Goal: Task Accomplishment & Management: Complete application form

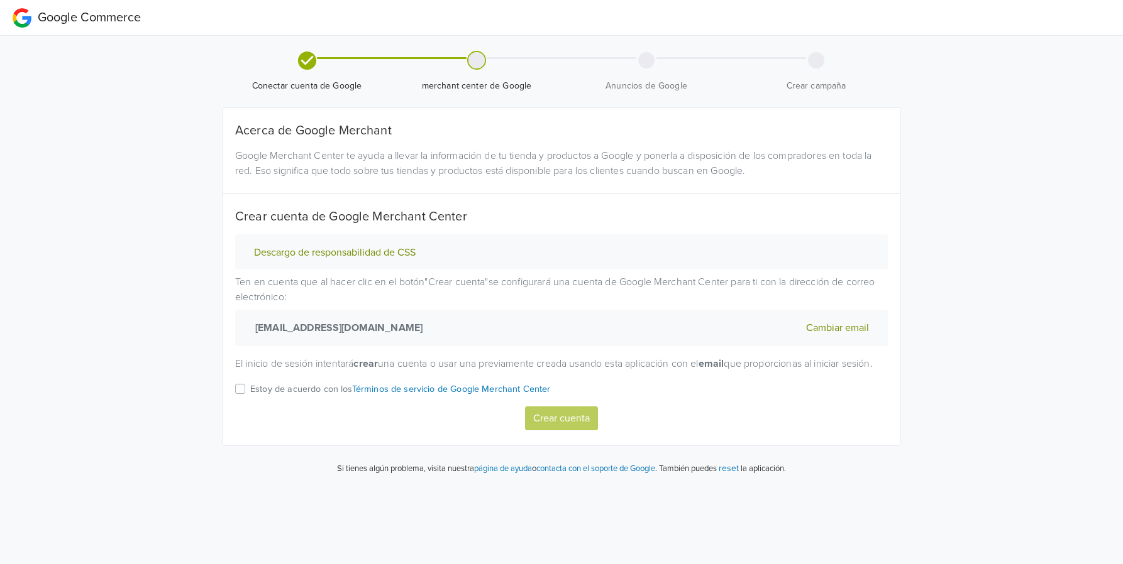
click at [250, 406] on label "Estoy de acuerdo con los Términos de servicio de Google Merchant Center" at bounding box center [400, 394] width 300 height 25
click at [0, 0] on input "Estoy de acuerdo con los Términos de servicio de Google Merchant Center" at bounding box center [0, 0] width 0 height 0
click at [249, 326] on div "[EMAIL_ADDRESS][DOMAIN_NAME]" at bounding box center [398, 328] width 326 height 36
click at [551, 428] on button "Crear cuenta" at bounding box center [561, 419] width 73 height 24
click at [250, 404] on label "Estoy de acuerdo con los Términos de servicio de Google Merchant Center" at bounding box center [400, 394] width 300 height 25
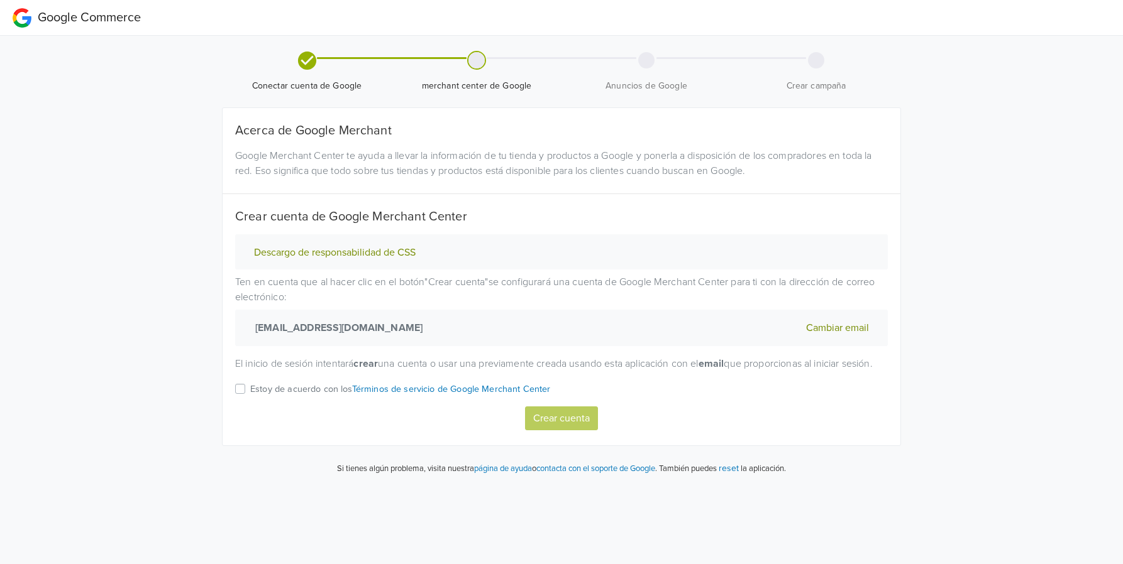
click at [0, 0] on input "Estoy de acuerdo con los Términos de servicio de Google Merchant Center" at bounding box center [0, 0] width 0 height 0
click at [554, 424] on button "Crear cuenta" at bounding box center [561, 419] width 73 height 24
click at [250, 404] on label "Estoy de acuerdo con los Términos de servicio de Google Merchant Center" at bounding box center [400, 394] width 300 height 25
click at [0, 0] on input "Estoy de acuerdo con los Términos de servicio de Google Merchant Center" at bounding box center [0, 0] width 0 height 0
click at [586, 427] on button "Crear cuenta" at bounding box center [561, 419] width 73 height 24
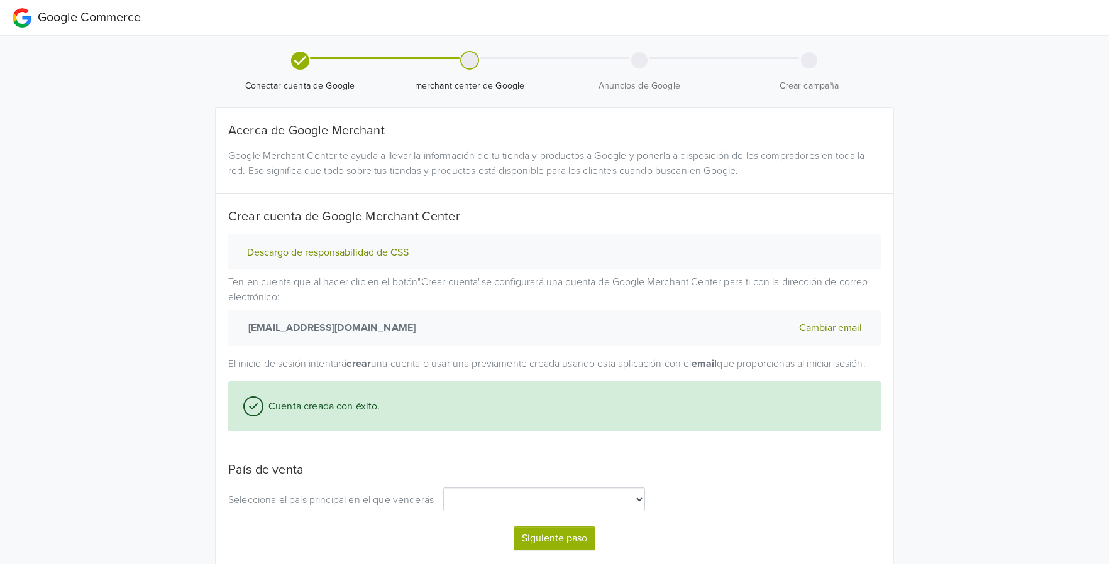
select select "cl"
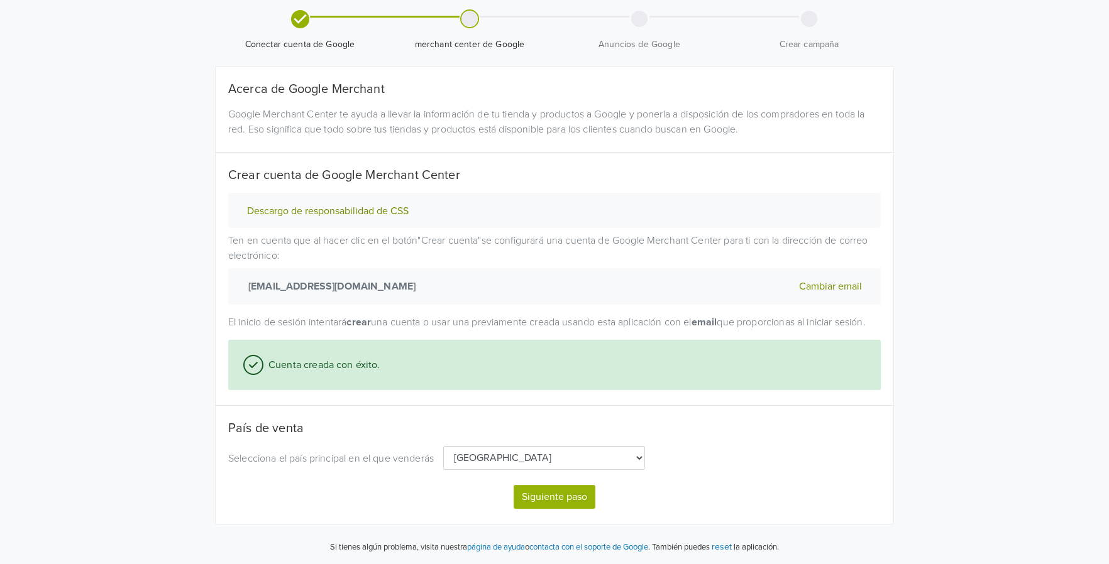
click at [562, 497] on button "Siguiente paso" at bounding box center [555, 497] width 82 height 24
select select "cl"
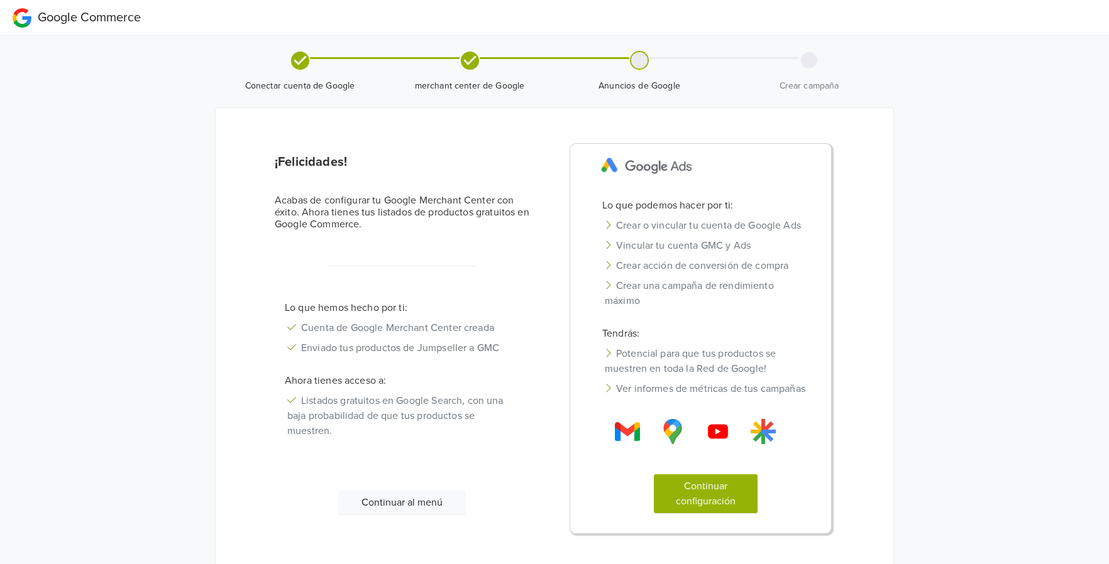
scroll to position [59, 0]
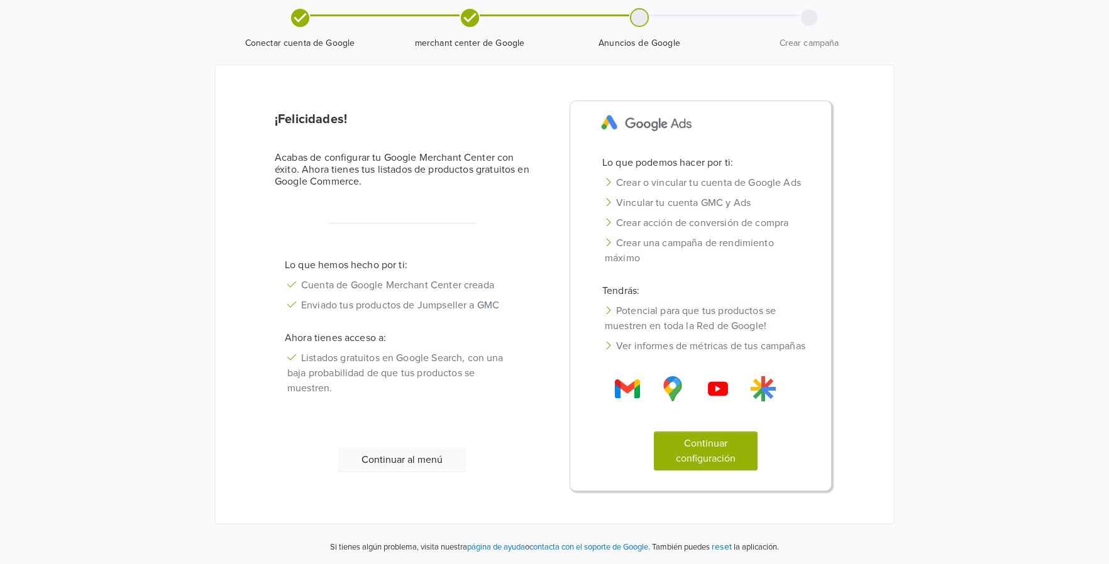
click at [683, 454] on button "Continuar configuración" at bounding box center [706, 451] width 104 height 39
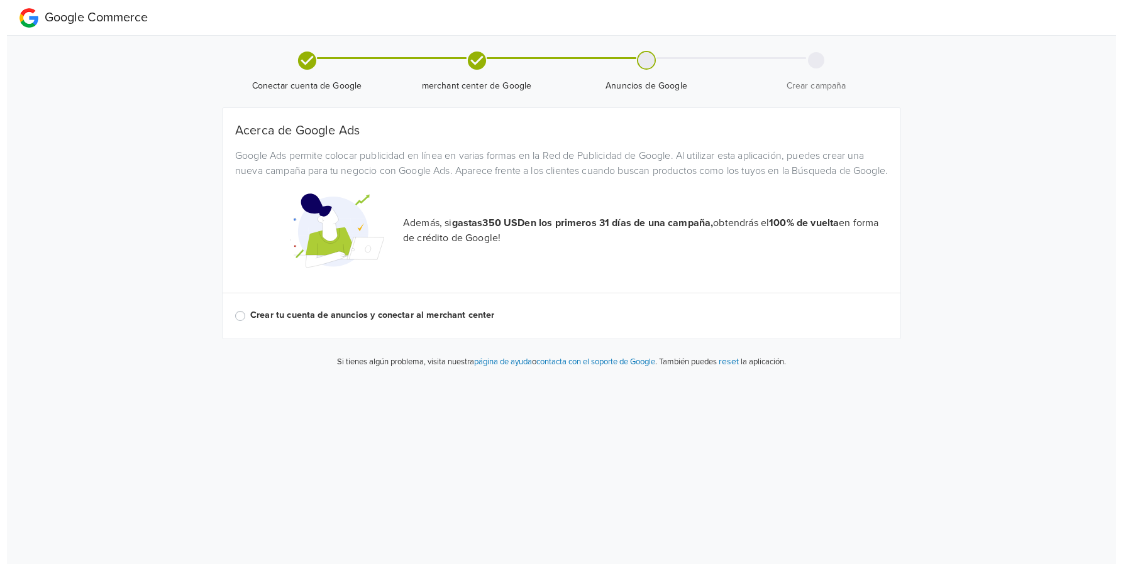
scroll to position [0, 0]
click at [250, 322] on label "Crear tu cuenta de anuncios y conectar al merchant center" at bounding box center [568, 316] width 637 height 14
click at [0, 0] on input "Crear tu cuenta de anuncios y conectar al merchant center" at bounding box center [0, 0] width 0 height 0
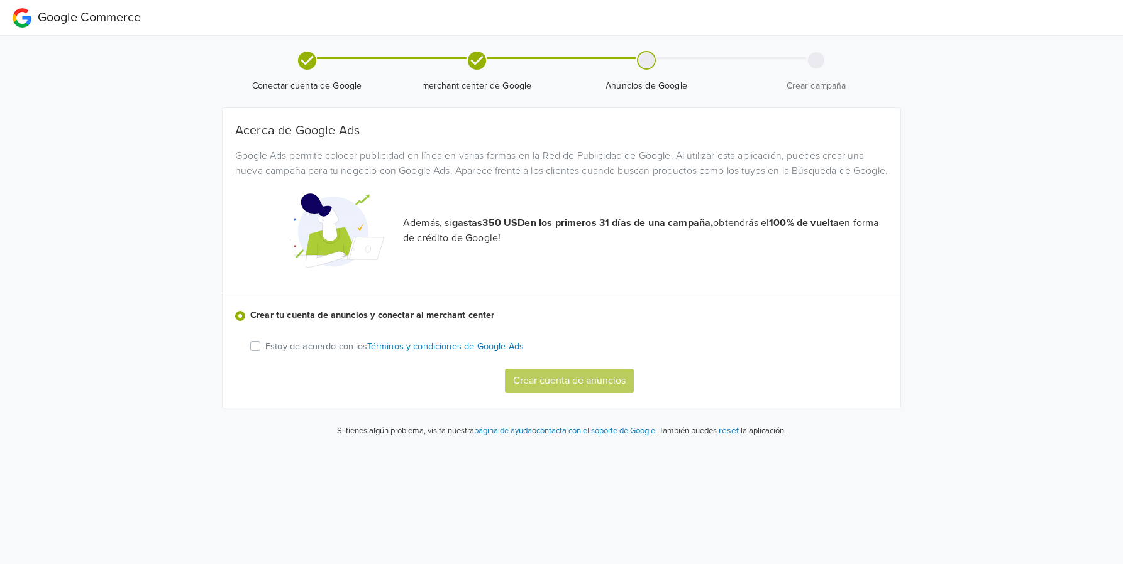
click at [265, 354] on label "Estoy de acuerdo con los Términos y condiciones de Google Ads" at bounding box center [394, 346] width 258 height 15
click at [0, 0] on input "Estoy de acuerdo con los Términos y condiciones de Google Ads" at bounding box center [0, 0] width 0 height 0
click at [564, 393] on button "Crear cuenta de anuncios" at bounding box center [569, 381] width 129 height 24
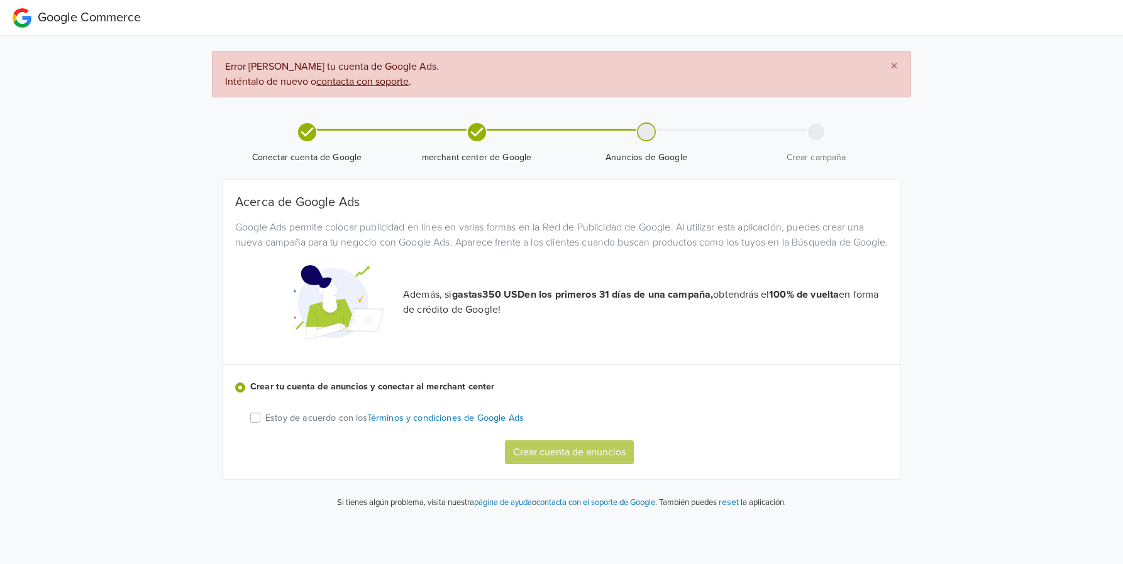
click at [265, 426] on label "Estoy de acuerdo con los Términos y condiciones de Google Ads" at bounding box center [394, 417] width 258 height 15
click at [0, 0] on input "Estoy de acuerdo con los Términos y condiciones de Google Ads" at bounding box center [0, 0] width 0 height 0
click at [587, 465] on button "Crear cuenta de anuncios" at bounding box center [569, 453] width 129 height 24
